Goal: Navigation & Orientation: Find specific page/section

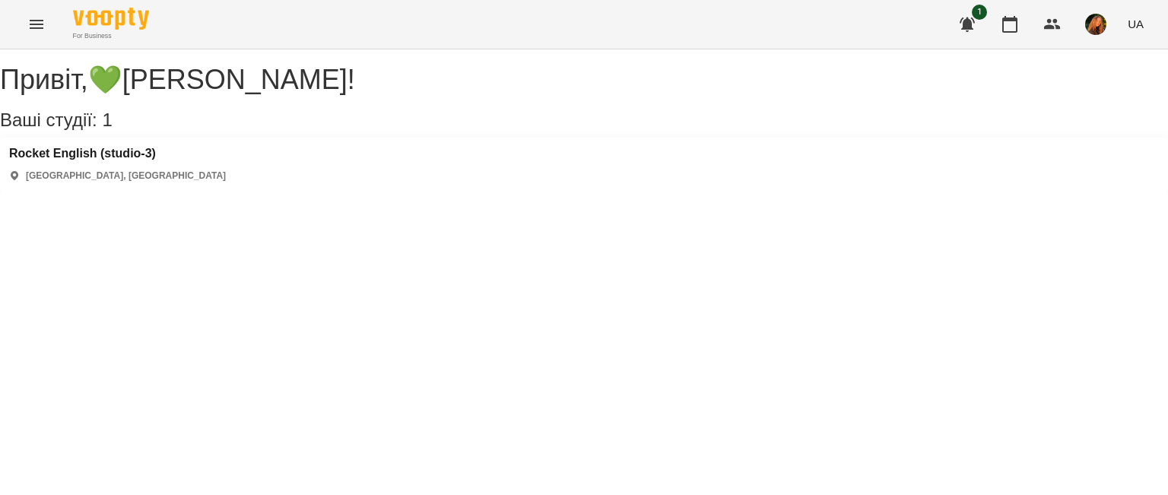
click at [1105, 19] on img "button" at bounding box center [1095, 24] width 21 height 21
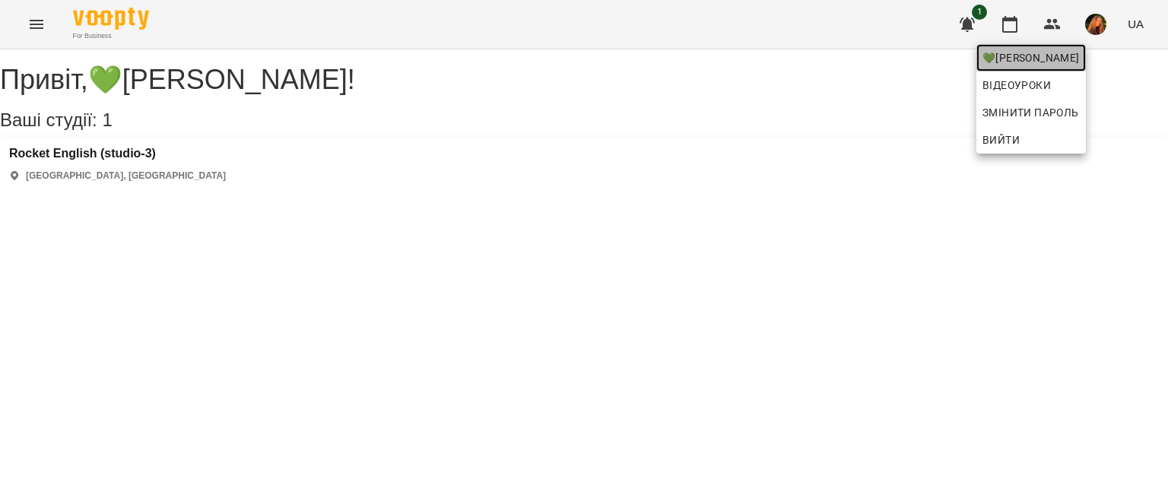
click at [1037, 55] on span "💚[PERSON_NAME]" at bounding box center [1030, 58] width 97 height 18
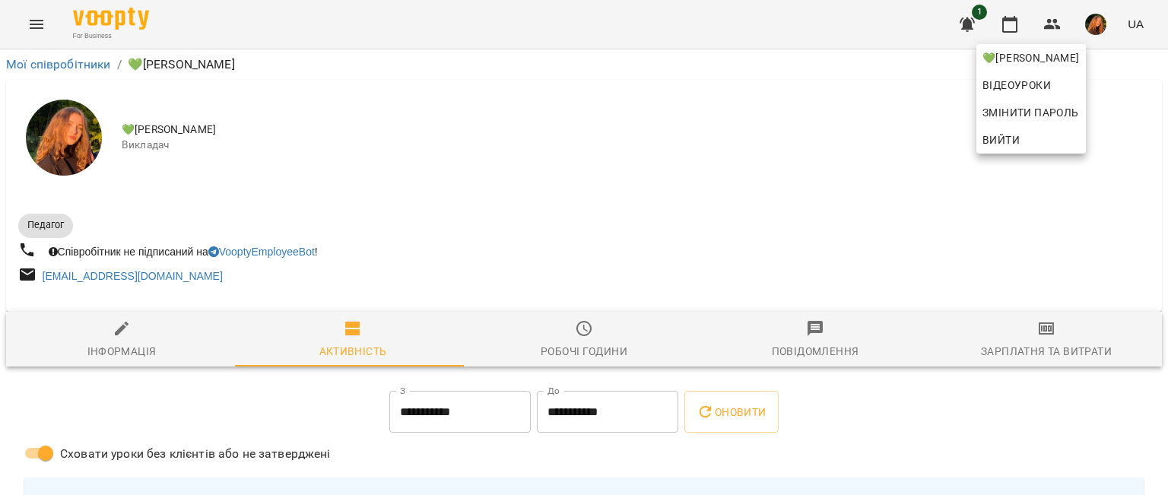
drag, startPoint x: 806, startPoint y: 237, endPoint x: 715, endPoint y: 212, distance: 94.6
click at [715, 212] on div at bounding box center [584, 247] width 1168 height 495
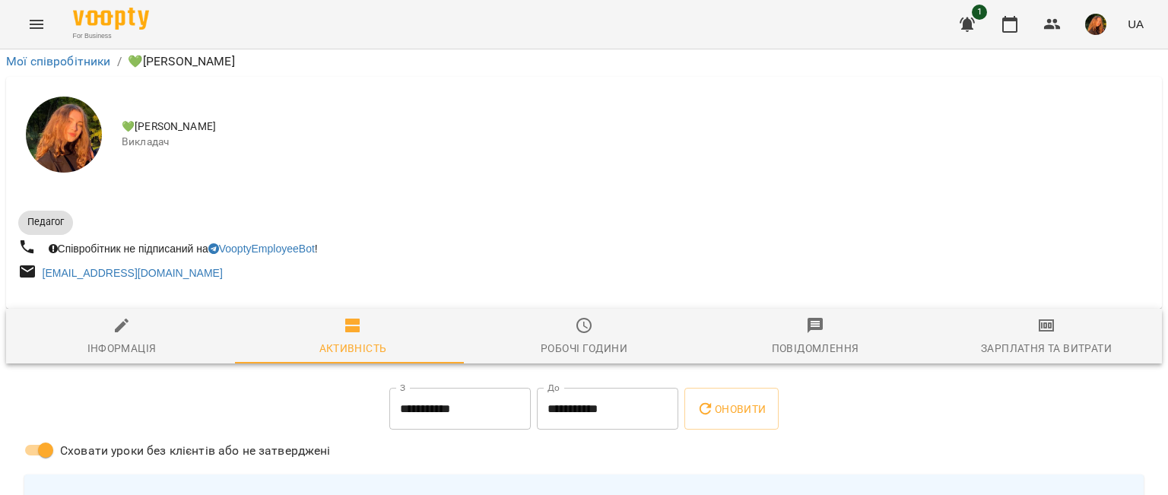
scroll to position [2956, 0]
